Goal: Task Accomplishment & Management: Manage account settings

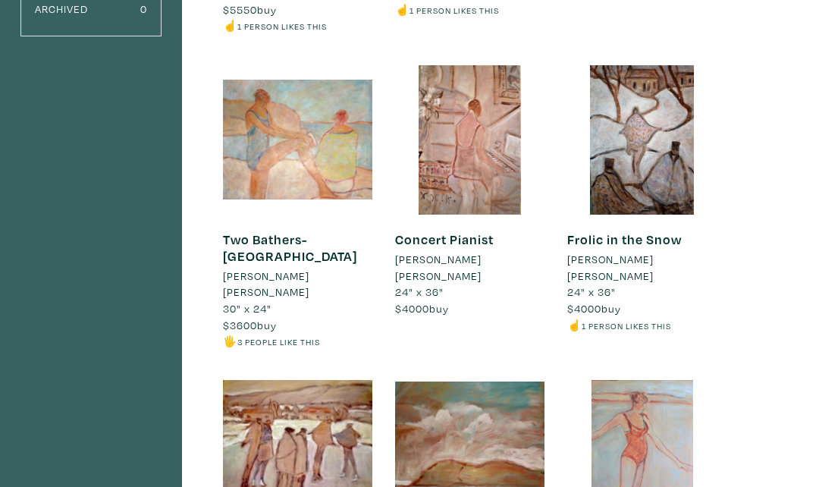
scroll to position [498, 0]
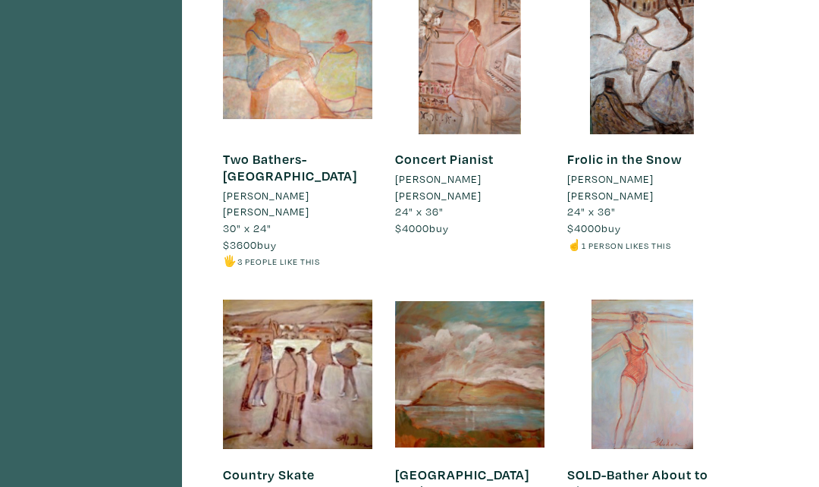
click at [631, 71] on div at bounding box center [641, 59] width 149 height 149
click at [457, 349] on div at bounding box center [469, 373] width 149 height 149
